Goal: Find contact information: Obtain details needed to contact an individual or organization

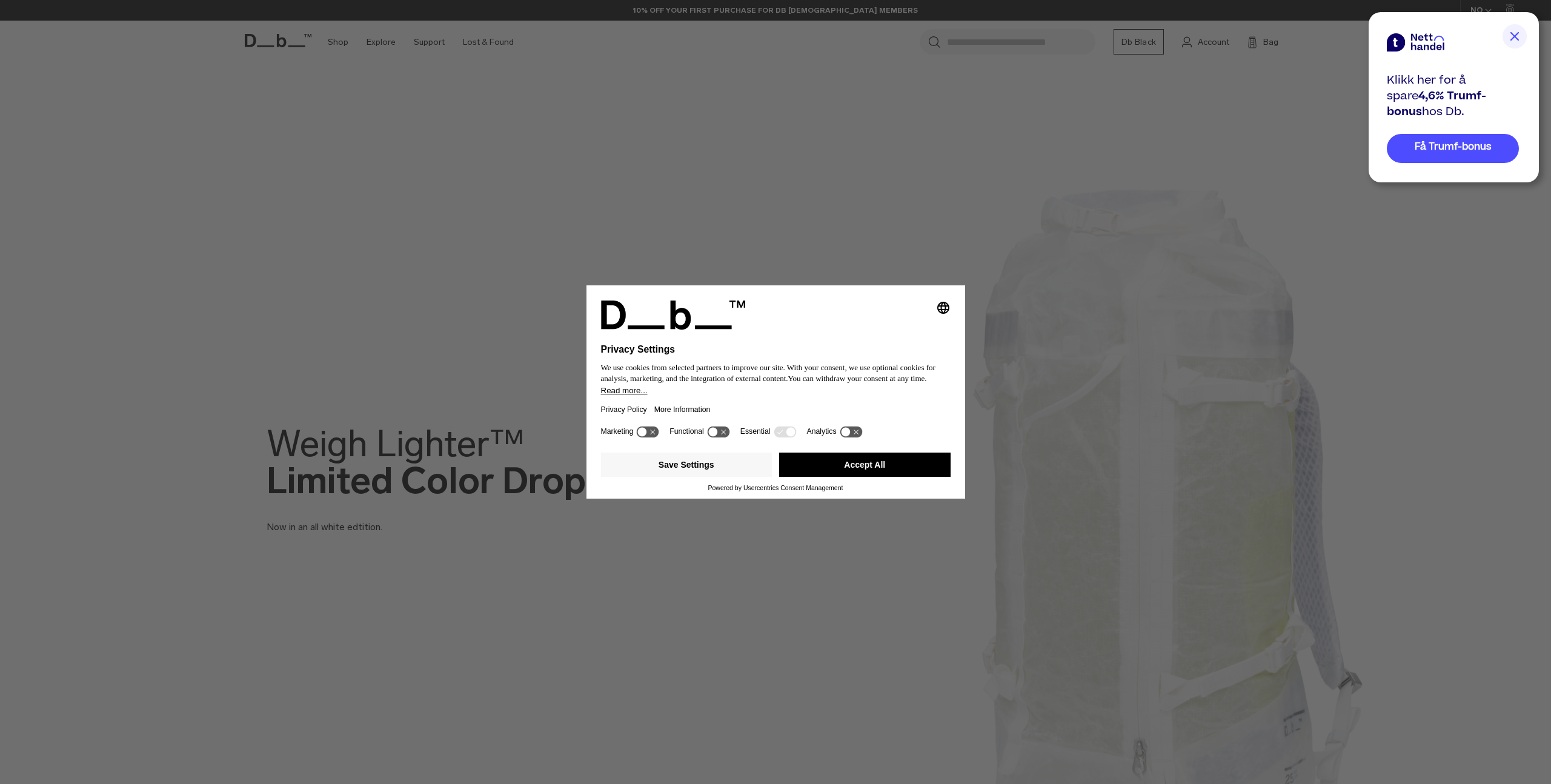
click at [883, 469] on button "Accept All" at bounding box center [864, 465] width 172 height 24
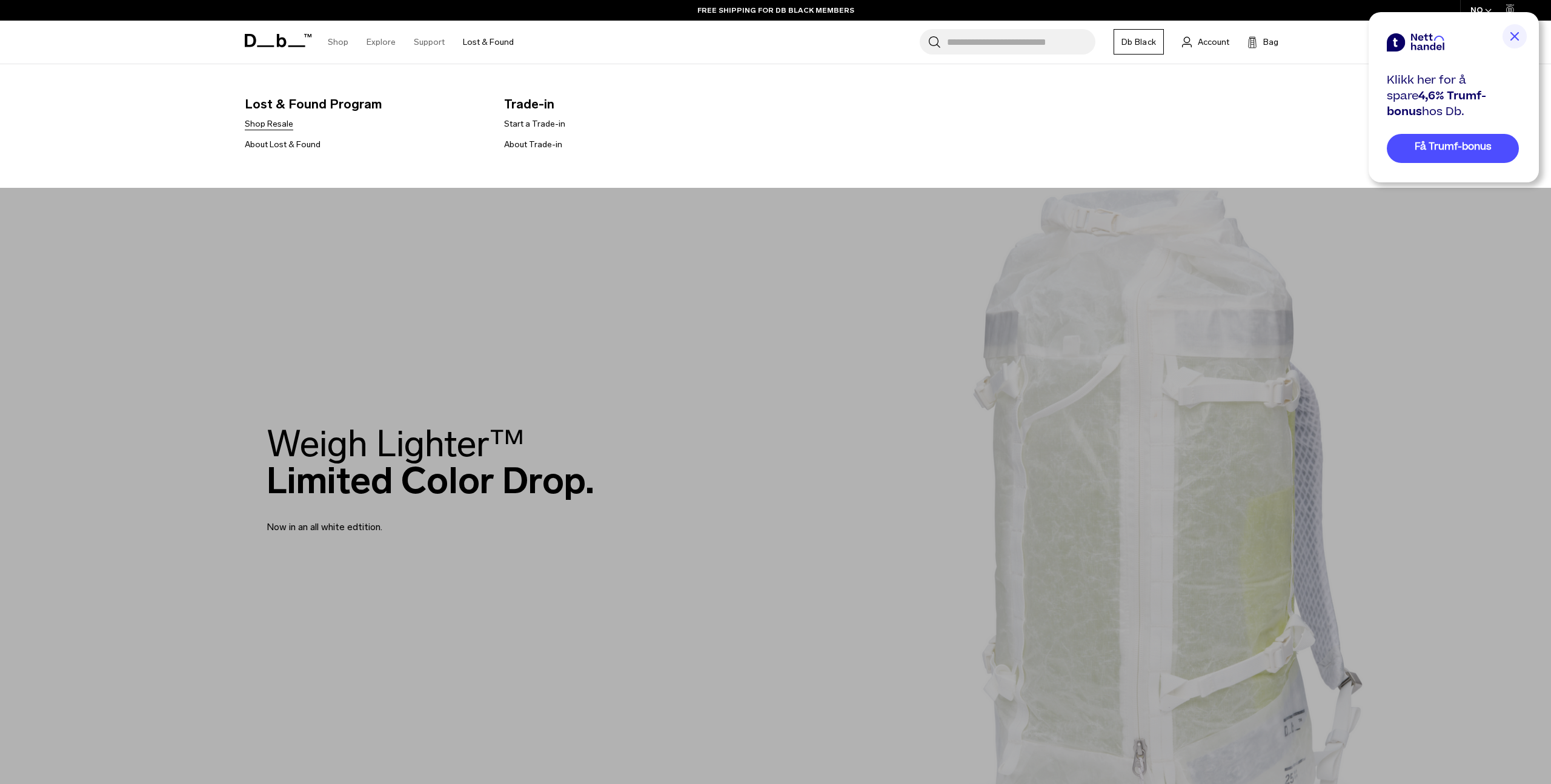
click at [261, 126] on link "Shop Resale" at bounding box center [269, 124] width 49 height 12
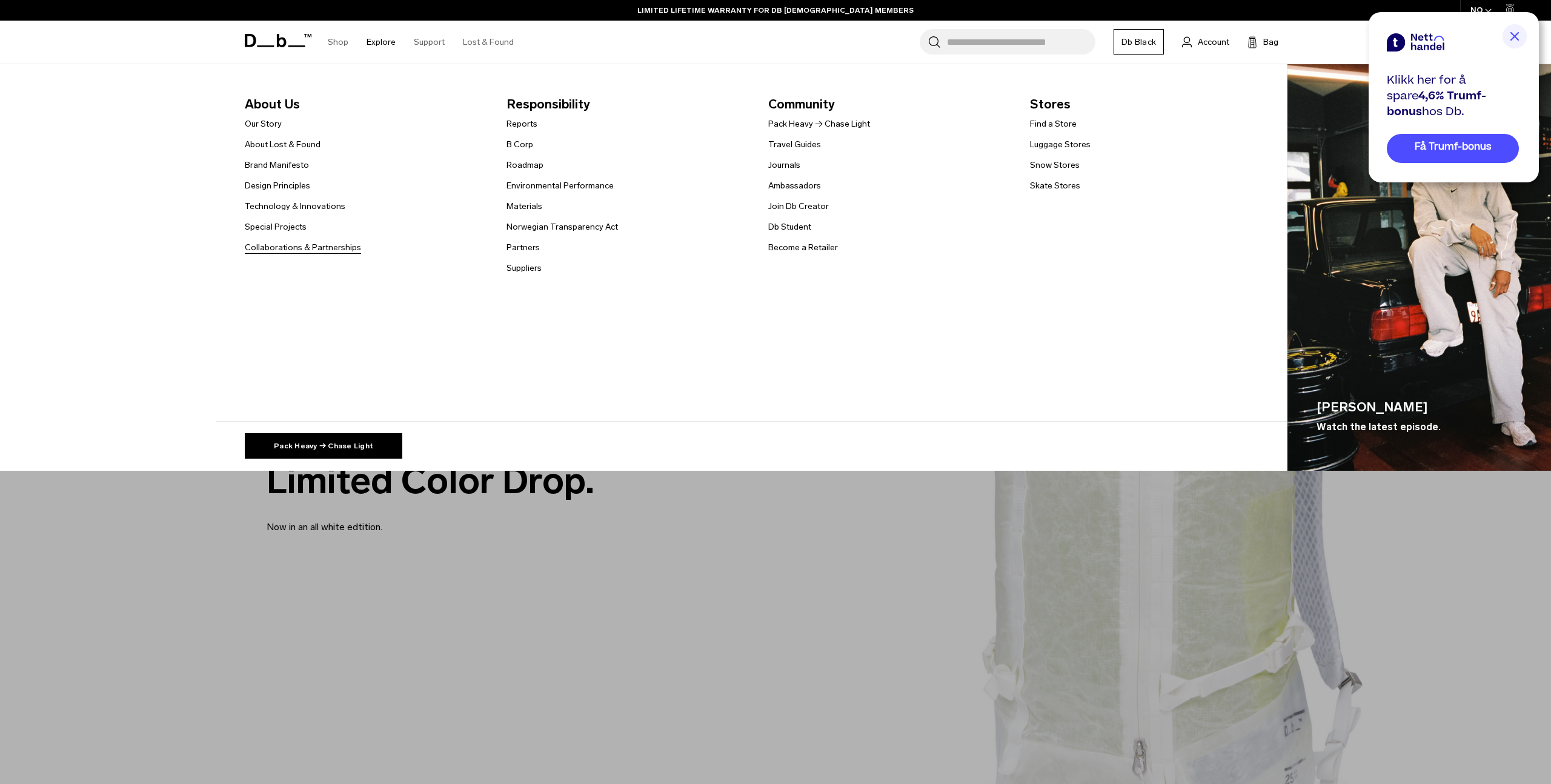
click at [321, 252] on link "Collaborations & Partnerships" at bounding box center [302, 247] width 116 height 12
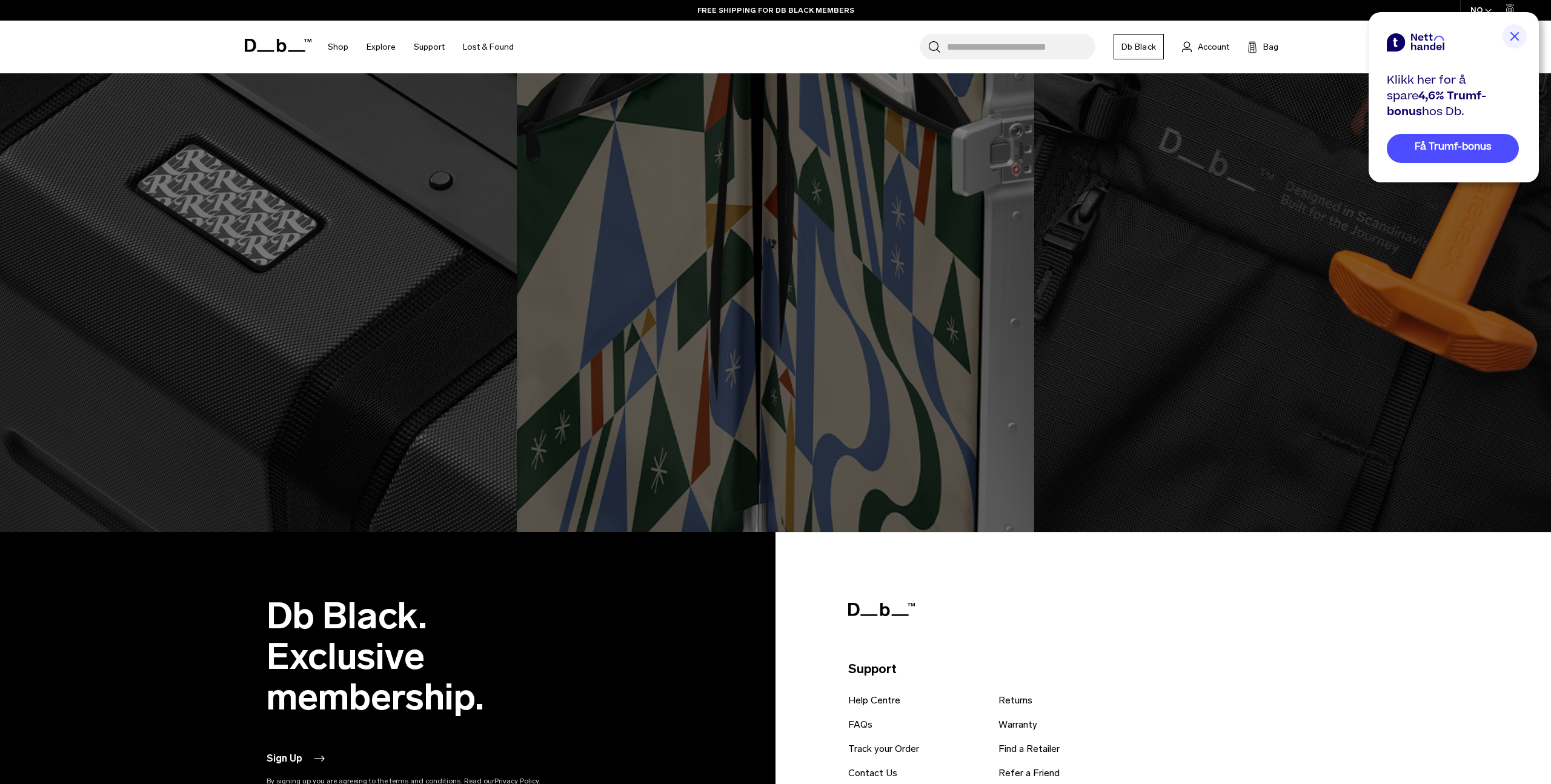
scroll to position [1996, 0]
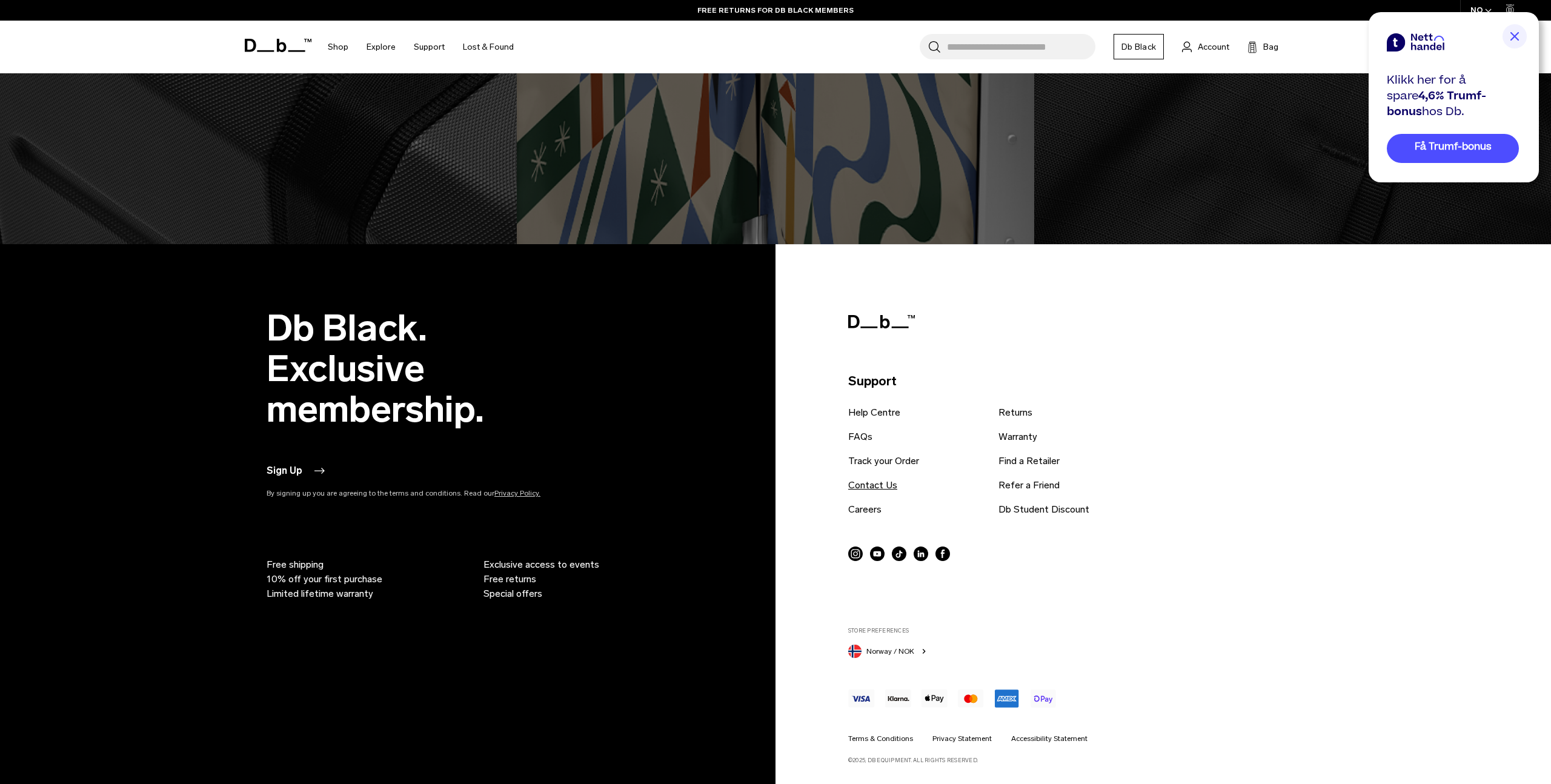
click at [883, 486] on link "Contact Us" at bounding box center [872, 485] width 49 height 14
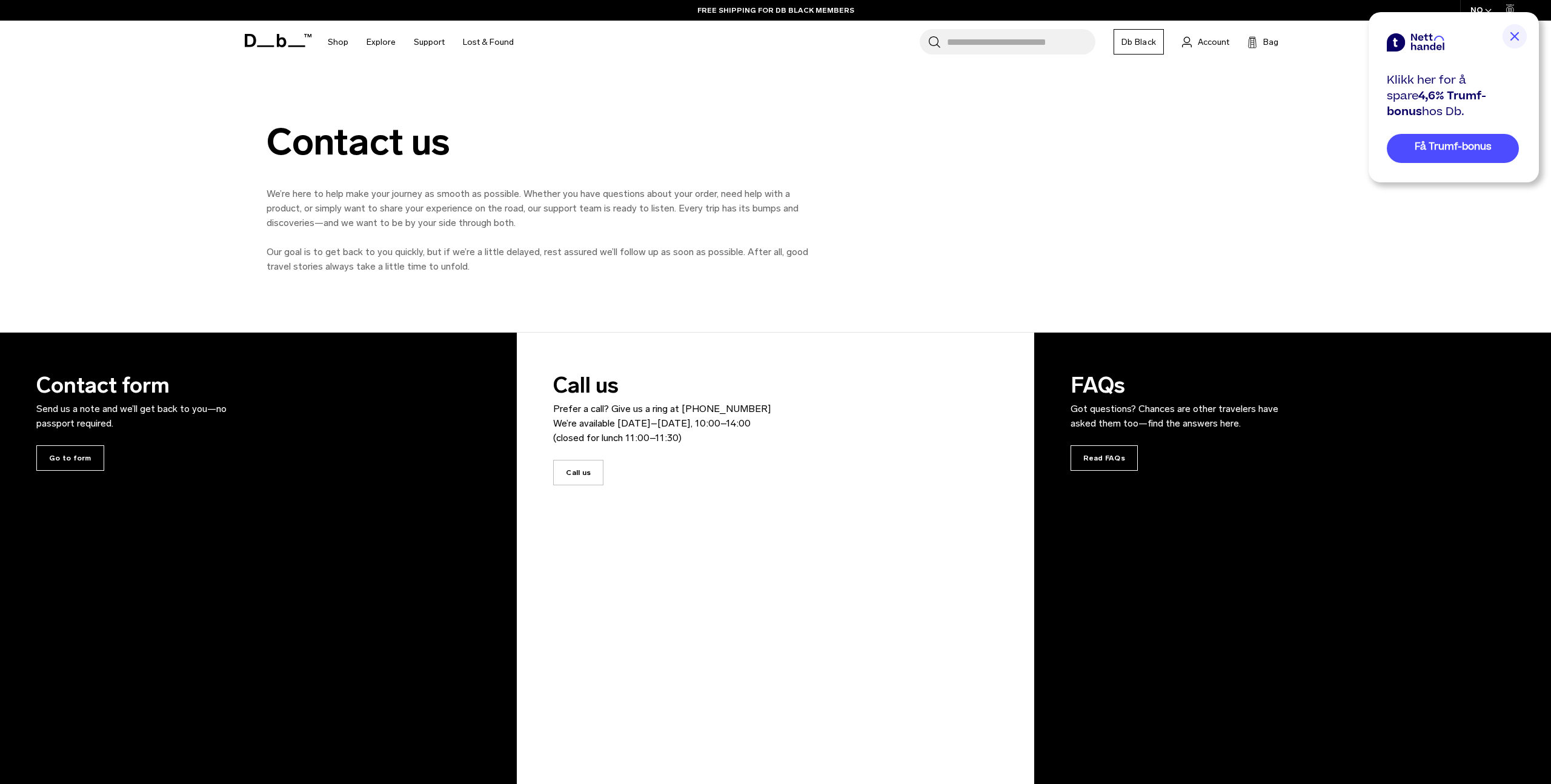
click at [1518, 33] on img at bounding box center [1514, 36] width 24 height 24
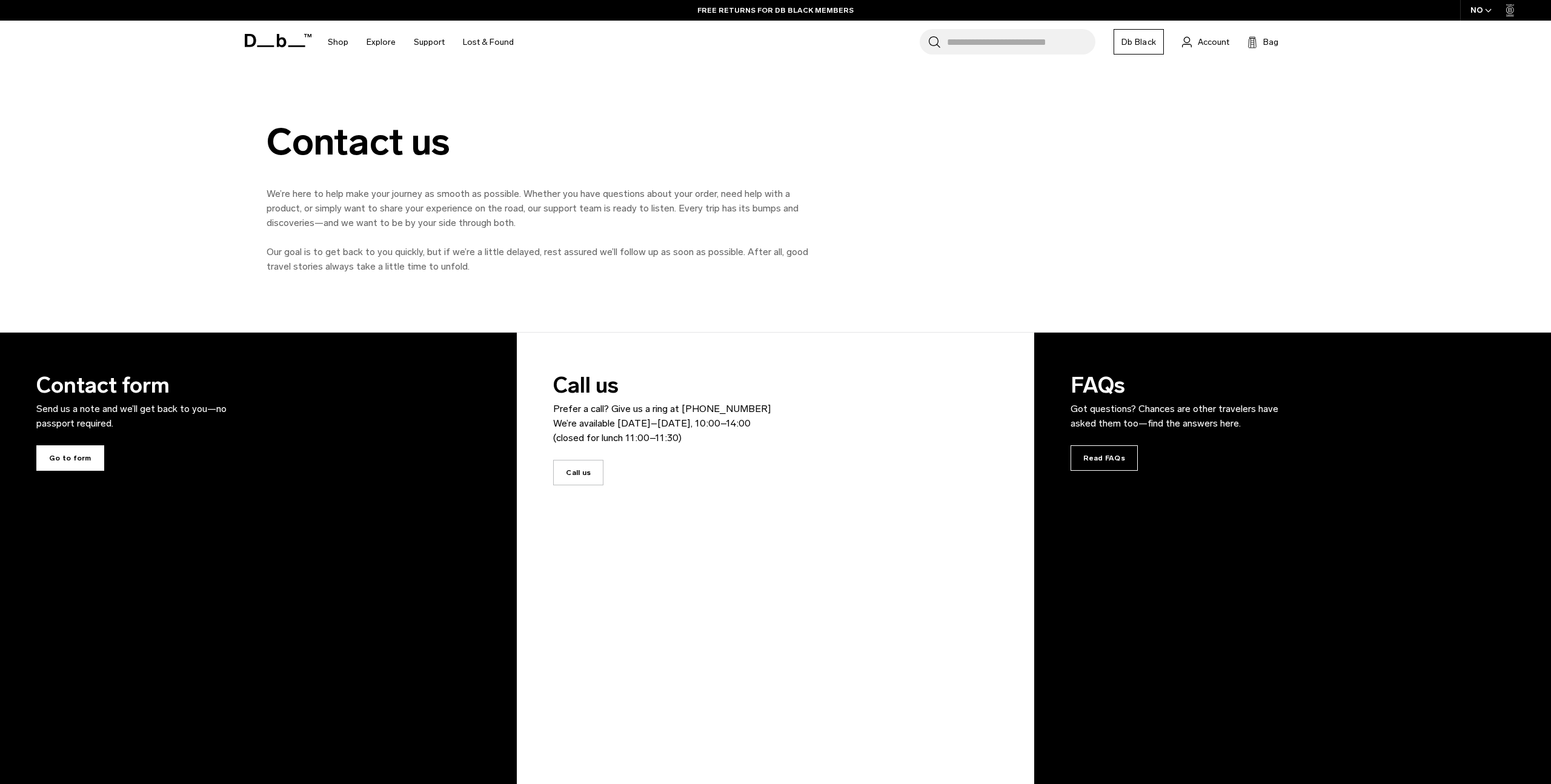
click at [77, 457] on span "Go to form" at bounding box center [70, 458] width 68 height 26
